Goal: Task Accomplishment & Management: Manage account settings

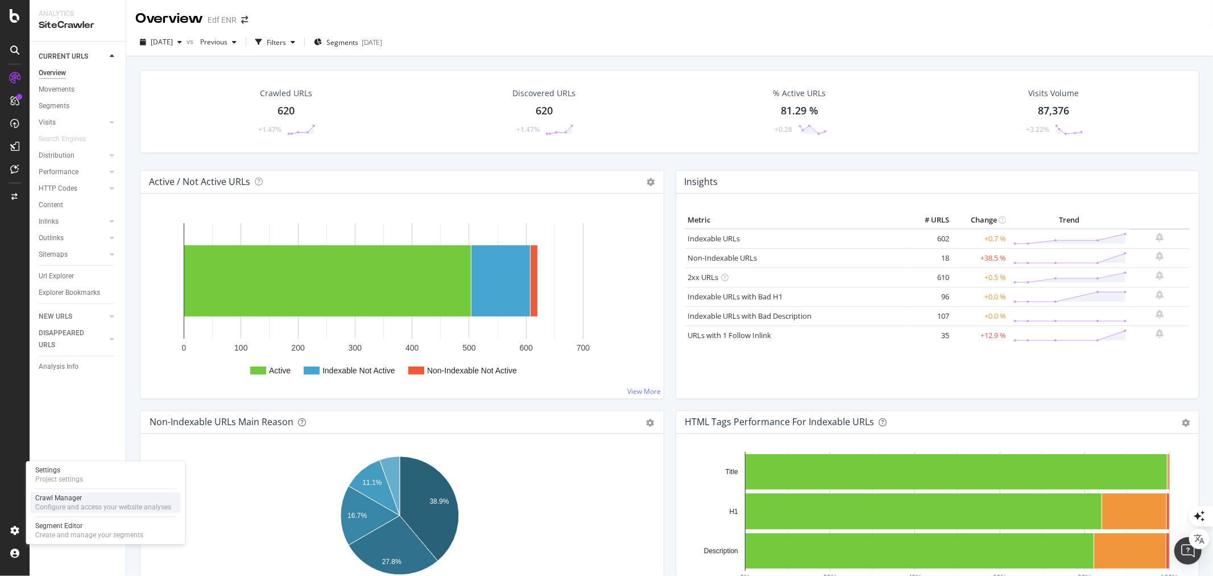
click at [65, 497] on div "Crawl Manager" at bounding box center [103, 497] width 136 height 9
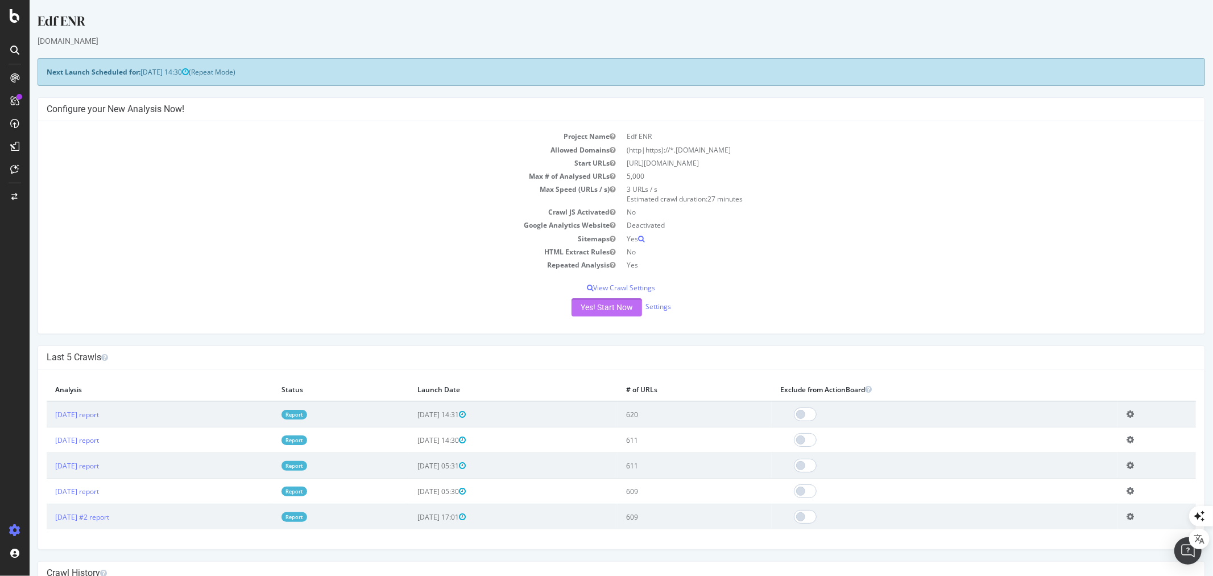
click at [582, 304] on button "Yes! Start Now" at bounding box center [606, 307] width 71 height 18
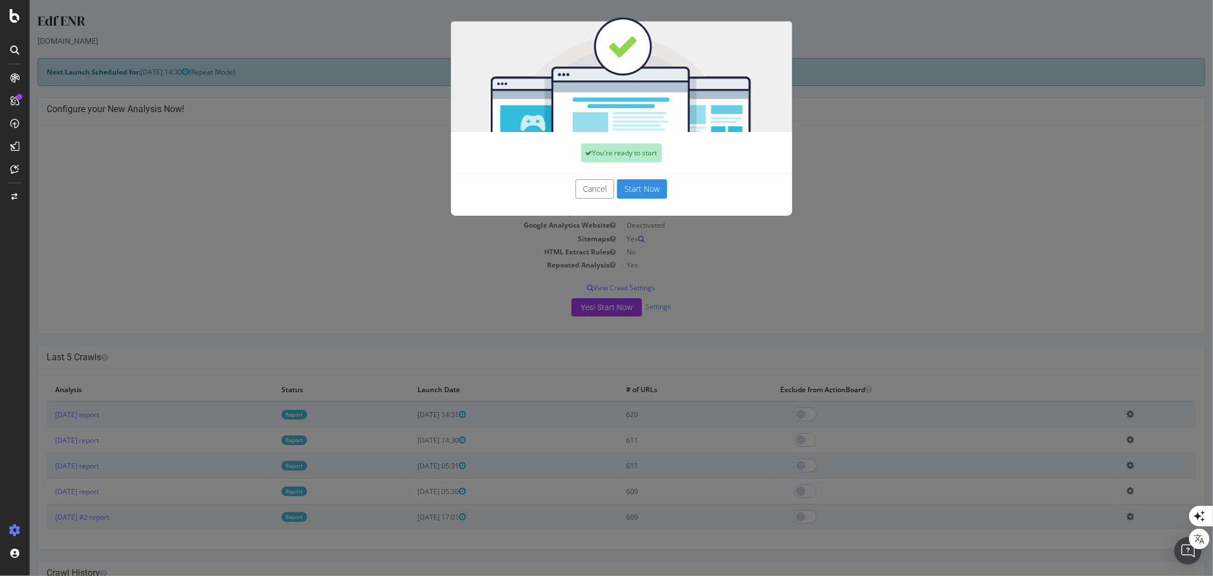
click at [639, 185] on button "Start Now" at bounding box center [641, 188] width 50 height 19
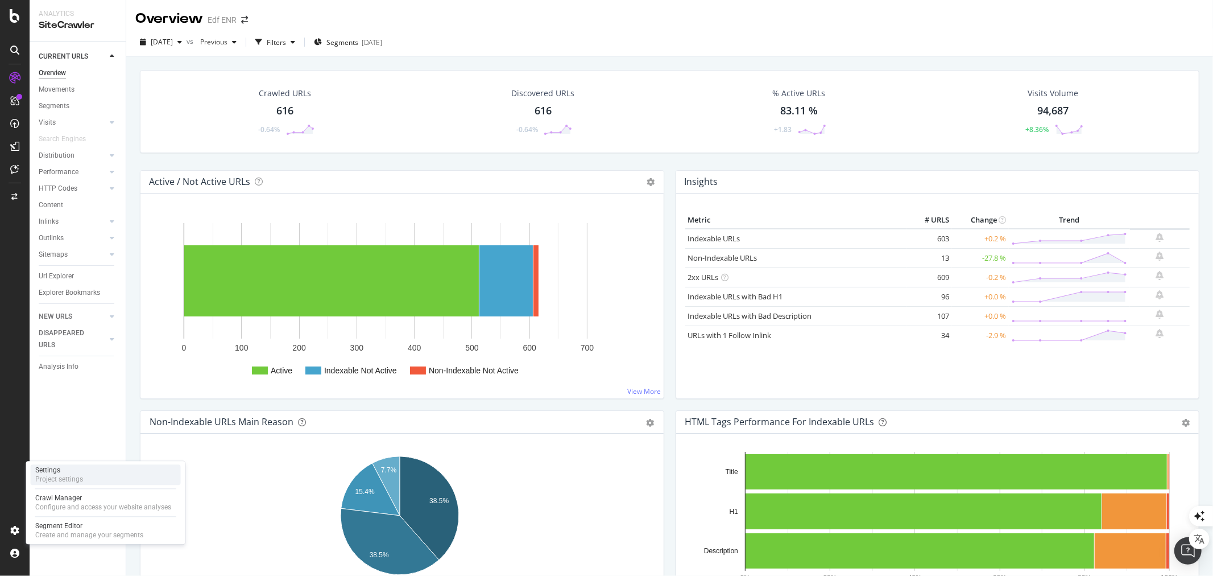
click at [53, 475] on div "Project settings" at bounding box center [59, 478] width 48 height 9
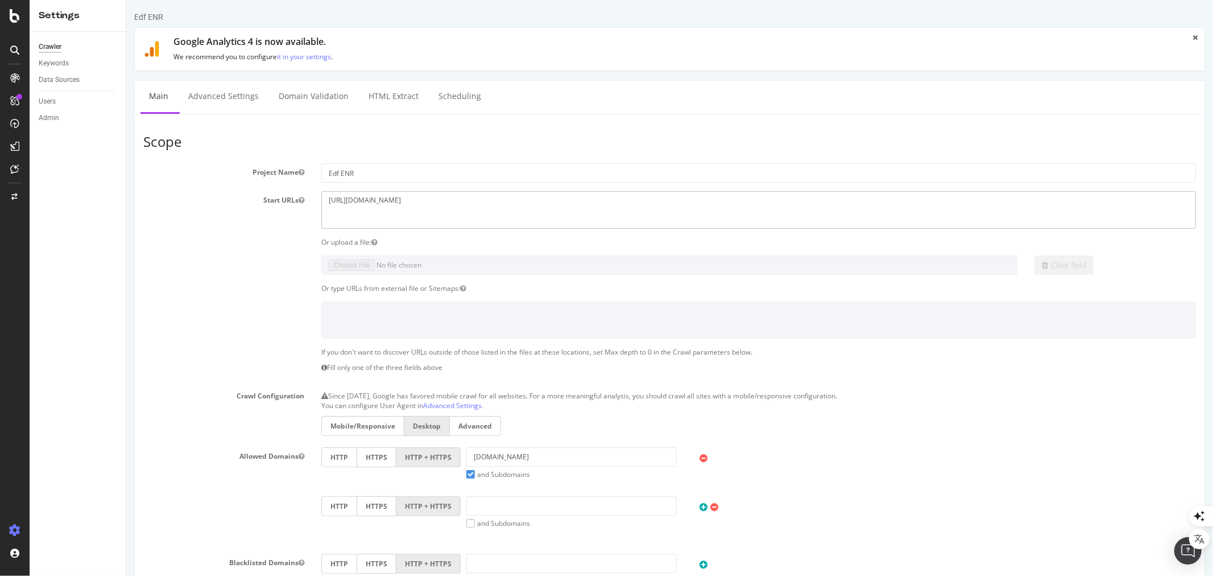
click at [381, 197] on textarea "[URL][DOMAIN_NAME]" at bounding box center [758, 209] width 875 height 37
click at [381, 197] on textarea "https://www.edf-solutions-solaires.com/" at bounding box center [758, 209] width 875 height 37
paste textarea "stage"
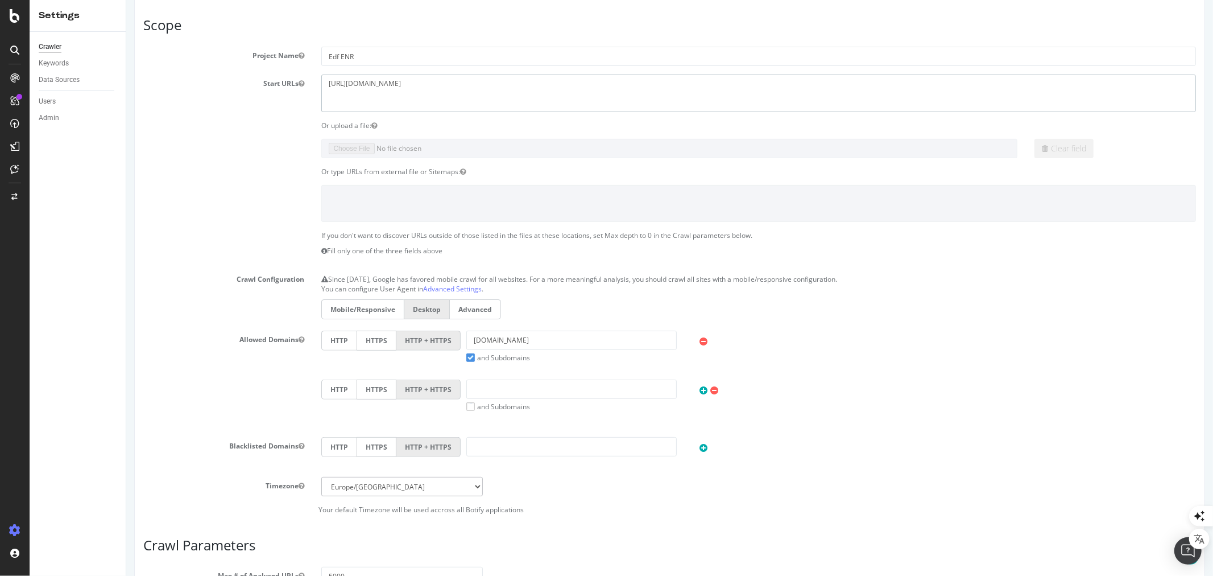
scroll to position [126, 0]
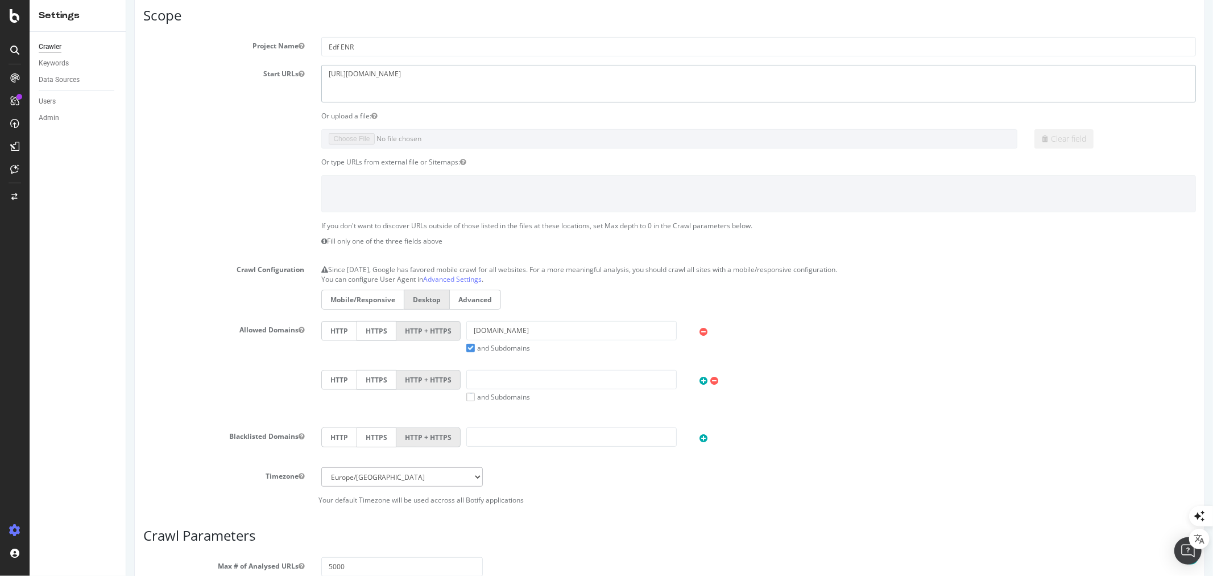
type textarea "https://stage.edf-solutions-solaires.com/"
click at [470, 330] on input "edf-solutions-solaires.com" at bounding box center [571, 330] width 210 height 19
type input "stage.edf-solutions-solaires.com"
click at [467, 349] on label "and Subdomains" at bounding box center [498, 348] width 64 height 10
click at [126, 0] on input "and Subdomains" at bounding box center [126, 0] width 0 height 0
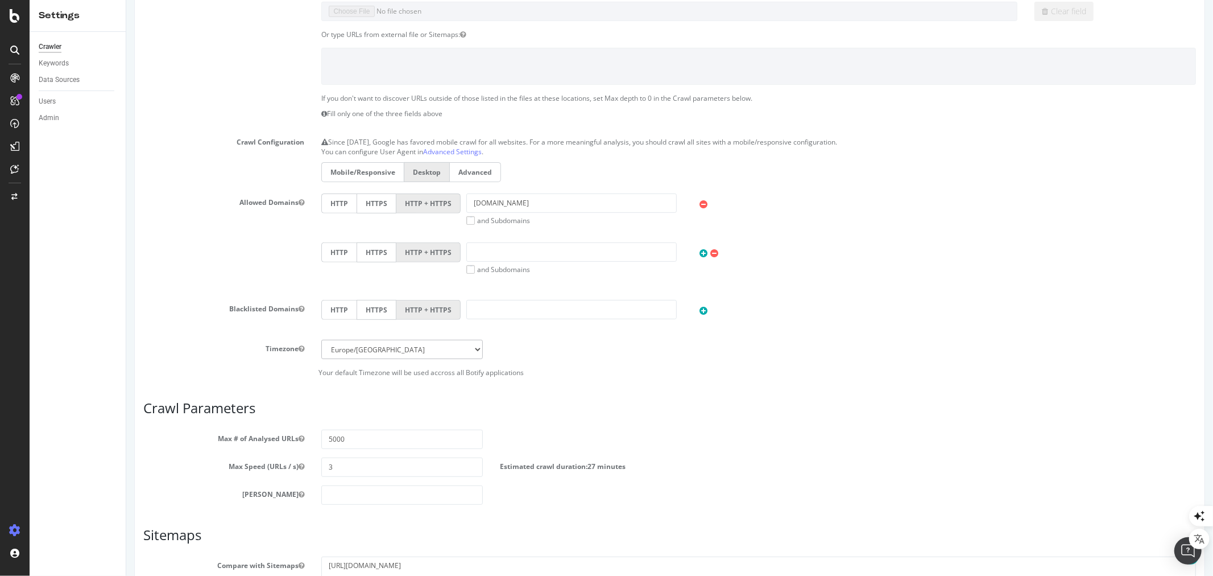
scroll to position [386, 0]
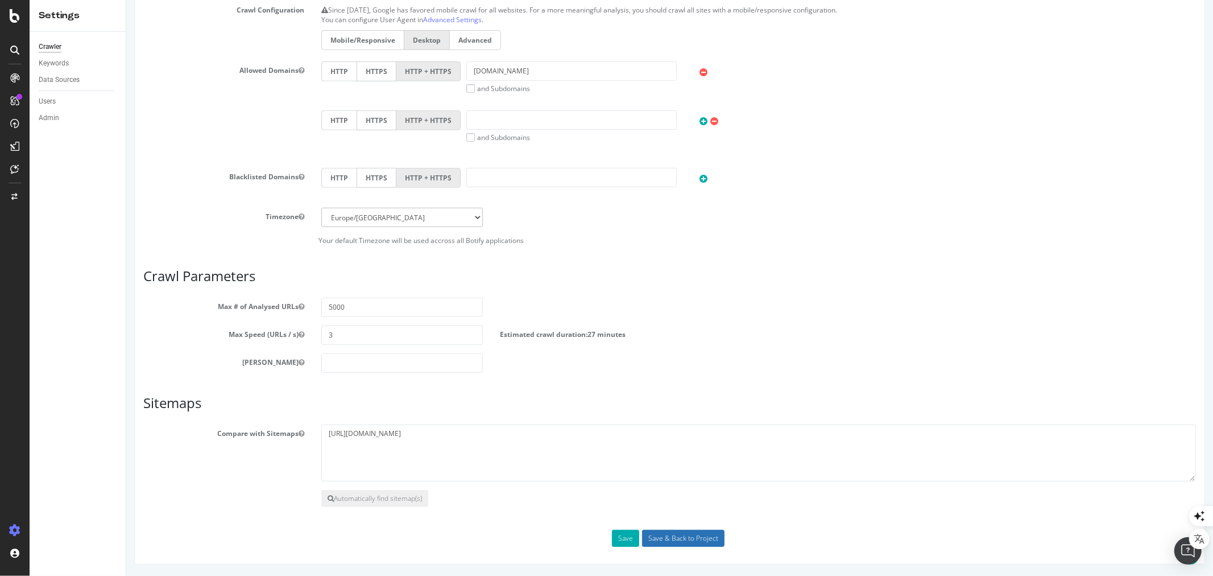
click at [669, 539] on input "Save & Back to Project" at bounding box center [682, 537] width 82 height 17
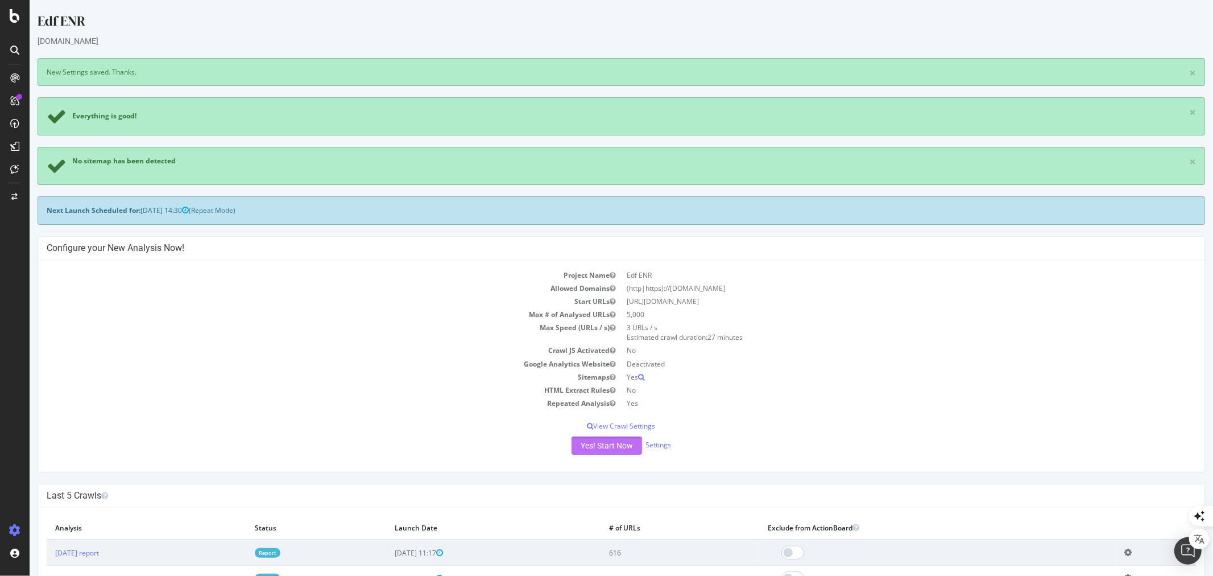
click at [603, 447] on button "Yes! Start Now" at bounding box center [606, 445] width 71 height 18
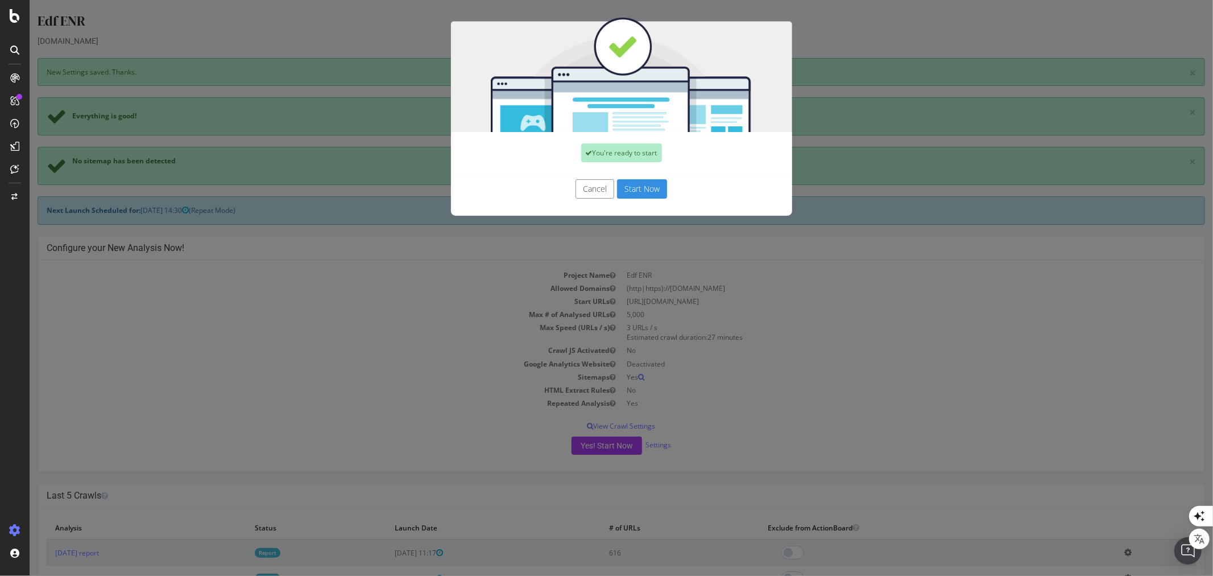
click at [631, 187] on button "Start Now" at bounding box center [641, 188] width 50 height 19
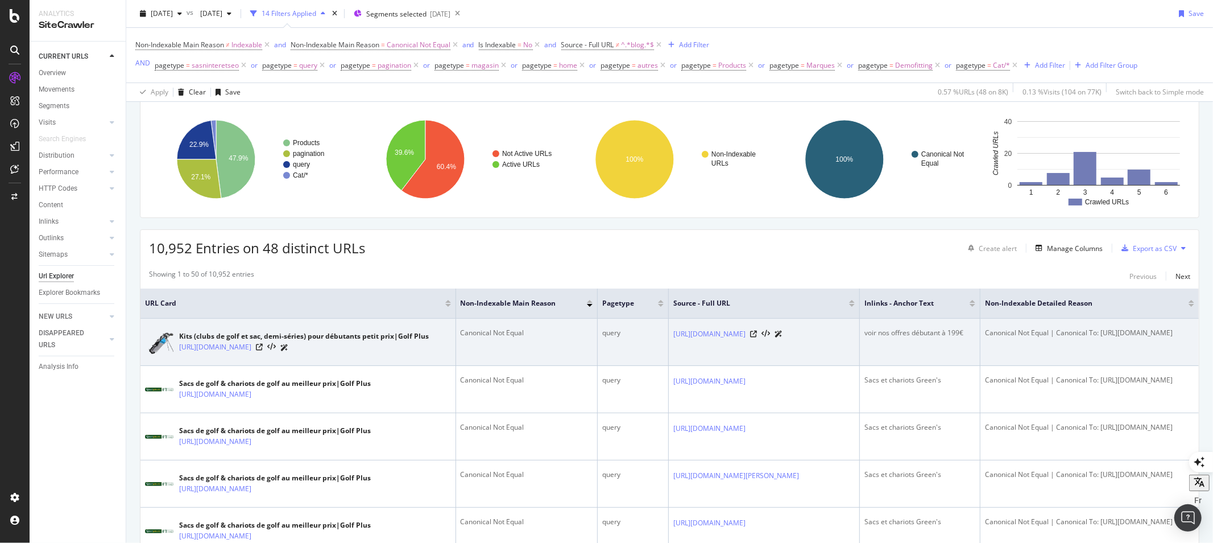
scroll to position [63, 0]
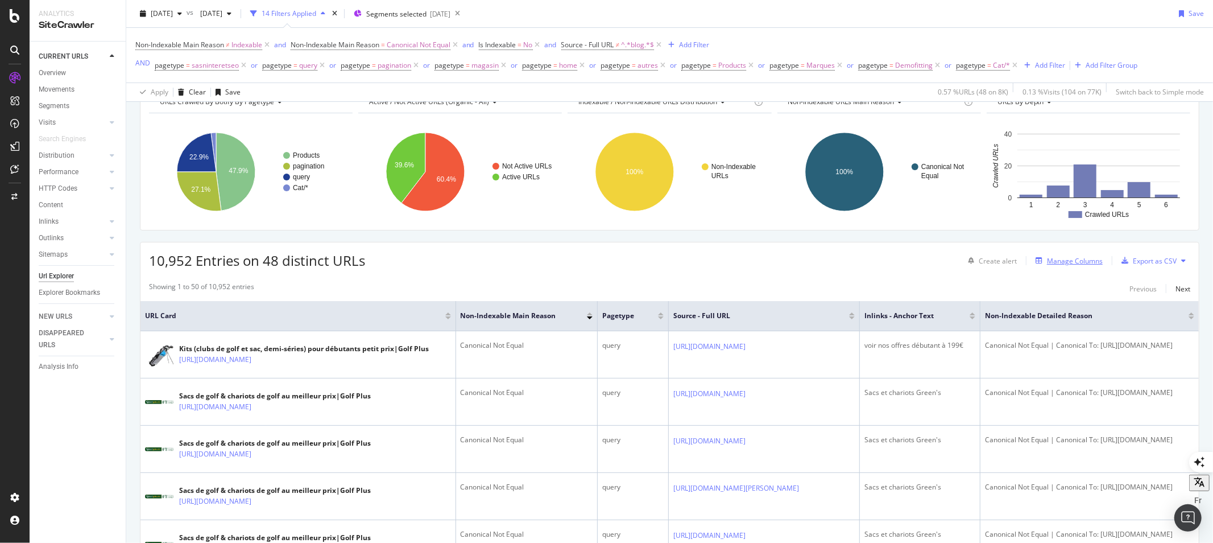
click at [1073, 262] on div "Manage Columns" at bounding box center [1075, 261] width 56 height 10
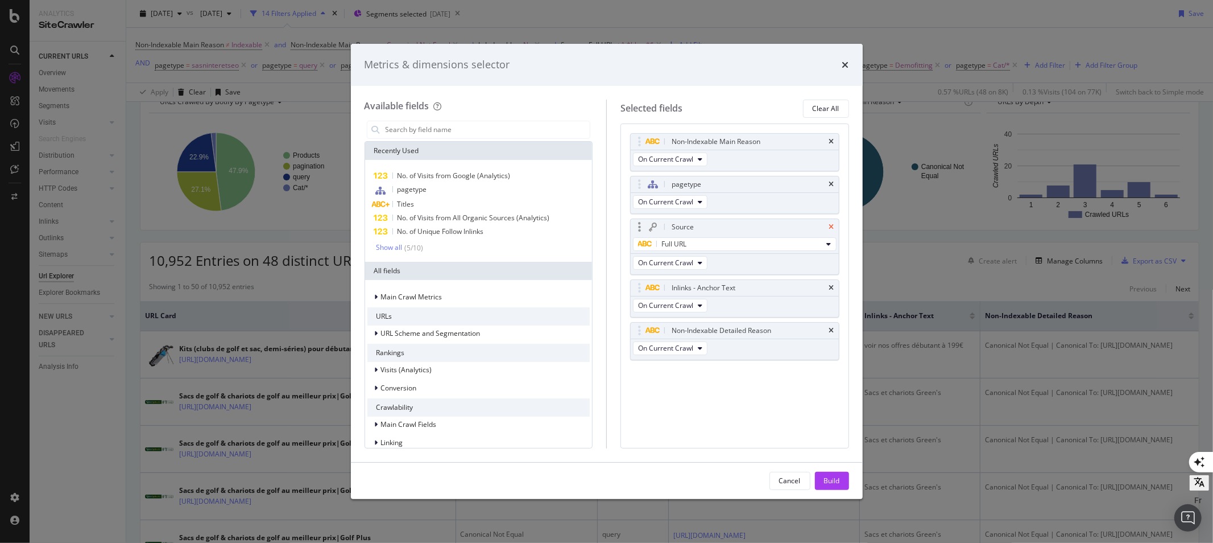
click at [830, 225] on icon "times" at bounding box center [831, 226] width 5 height 7
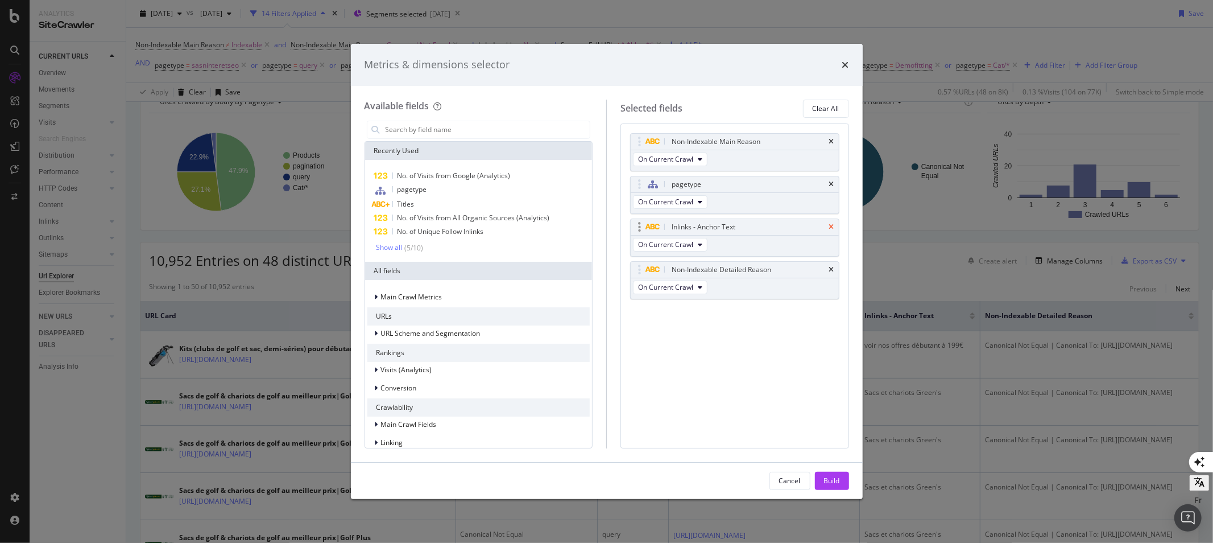
click at [832, 226] on icon "times" at bounding box center [831, 226] width 5 height 7
click at [833, 482] on div "Build" at bounding box center [832, 480] width 16 height 10
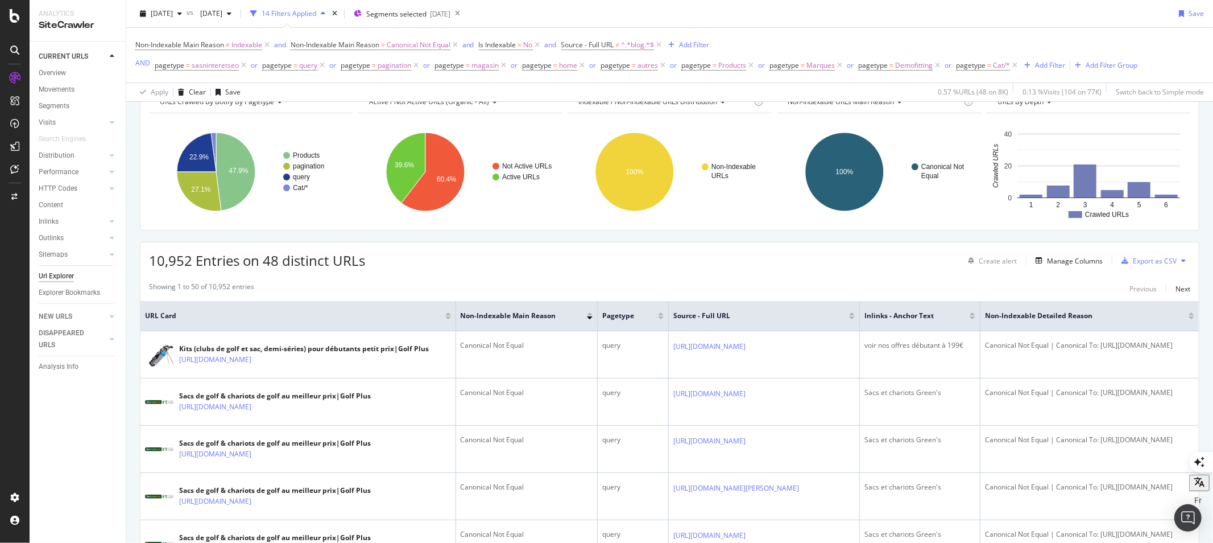
scroll to position [0, 69]
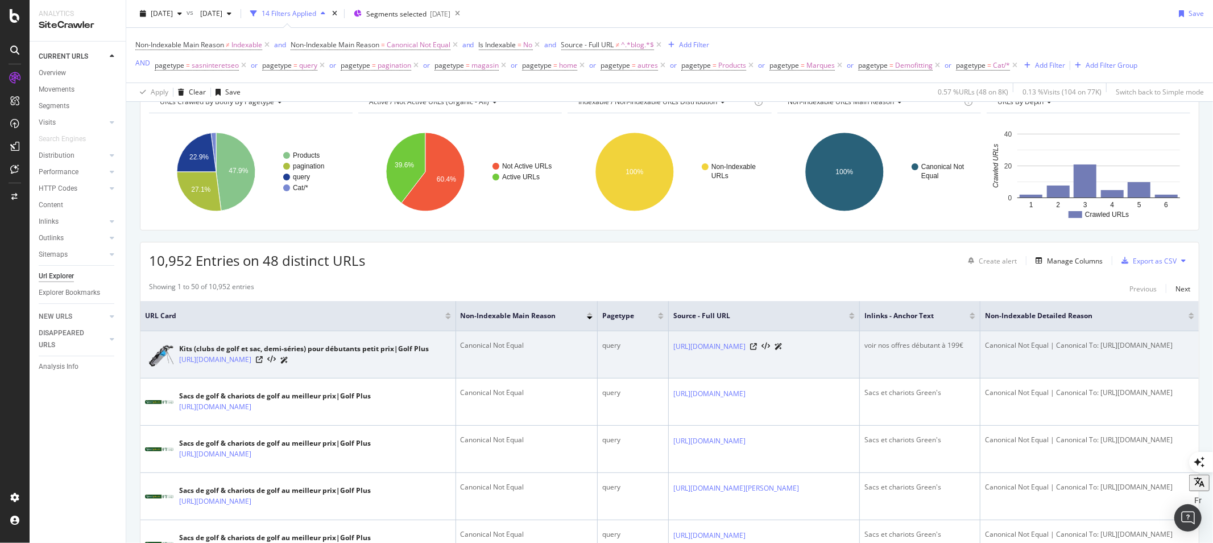
drag, startPoint x: 1131, startPoint y: 347, endPoint x: 1172, endPoint y: 351, distance: 41.7
click at [1172, 350] on div "Canonical Not Equal | Canonical To: [URL][DOMAIN_NAME]" at bounding box center [1089, 345] width 209 height 10
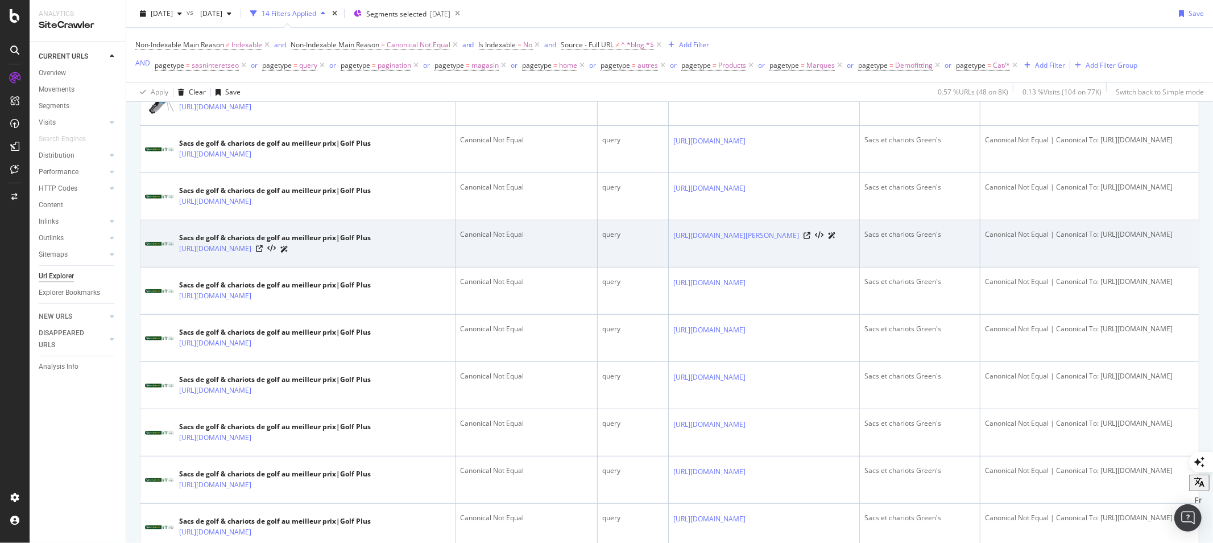
scroll to position [126, 0]
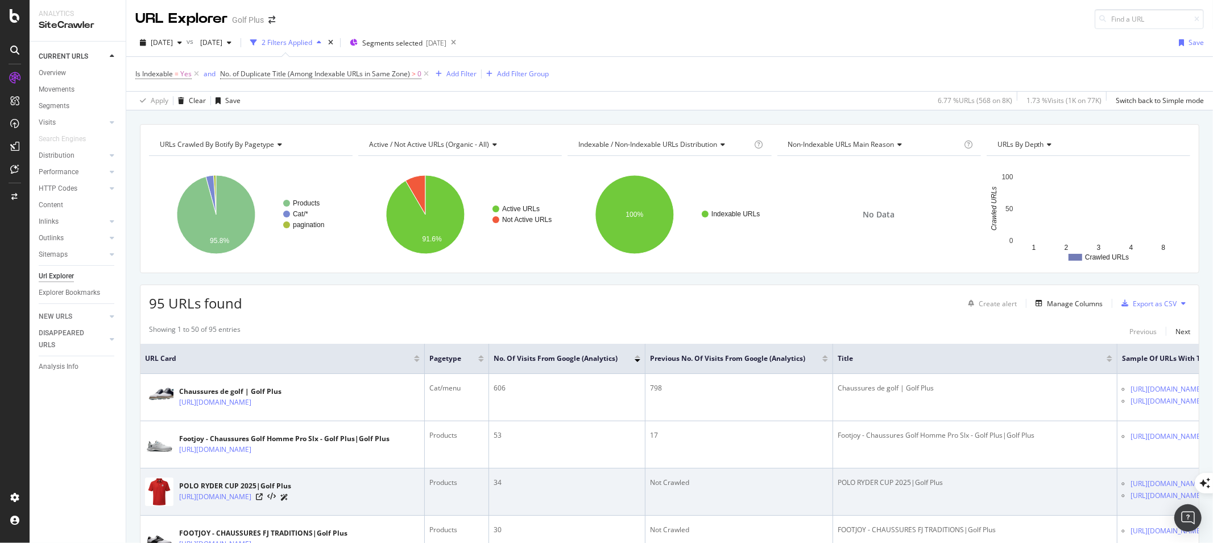
scroll to position [63, 0]
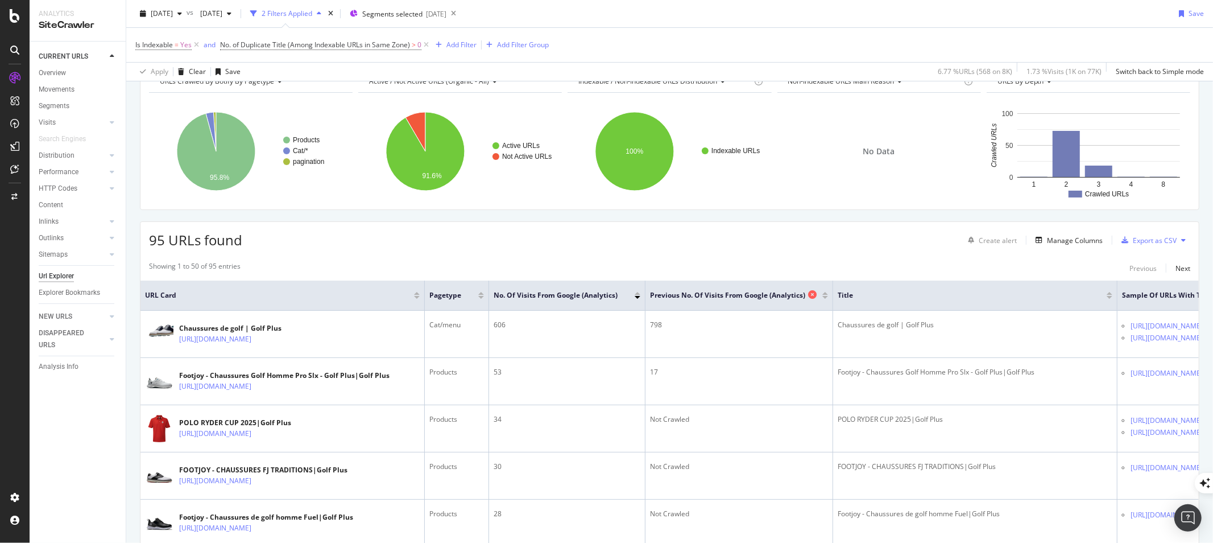
click at [808, 293] on icon at bounding box center [812, 294] width 9 height 9
